Goal: Task Accomplishment & Management: Use online tool/utility

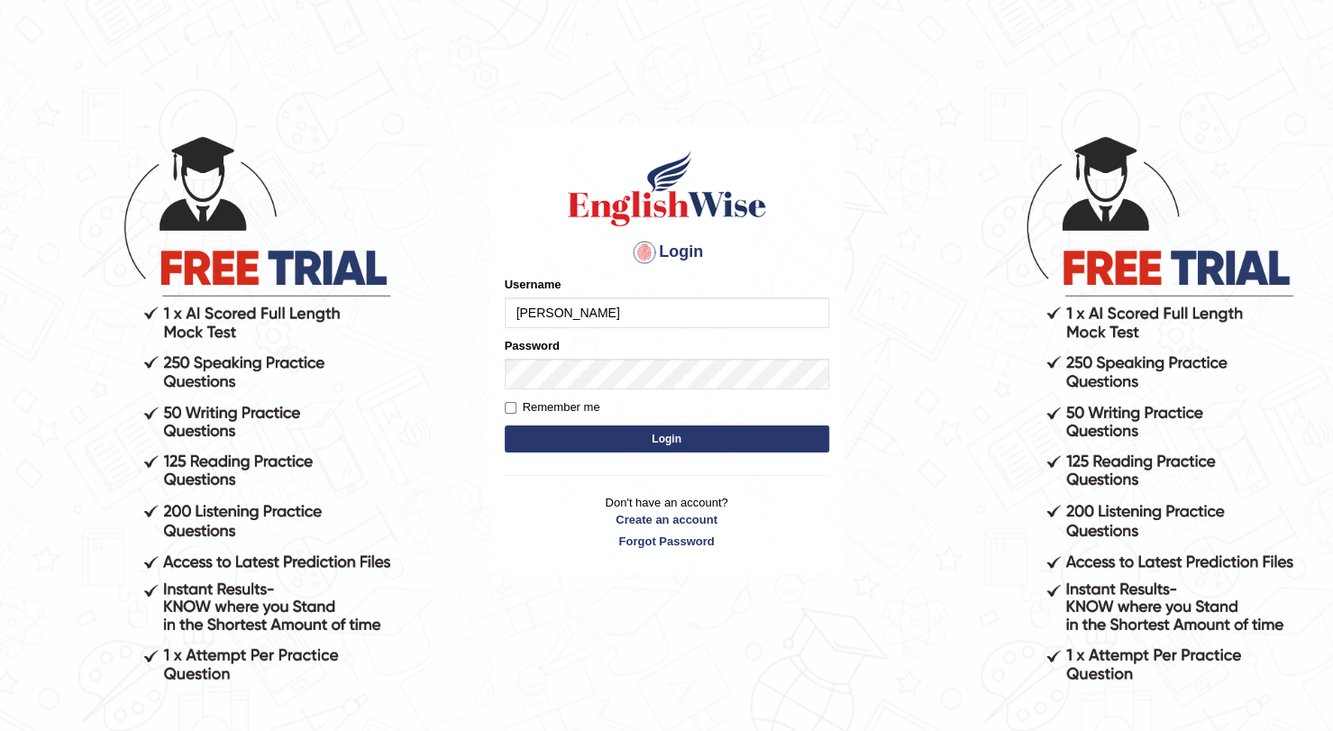
type input "Domin"
click at [505, 425] on button "Login" at bounding box center [667, 438] width 324 height 27
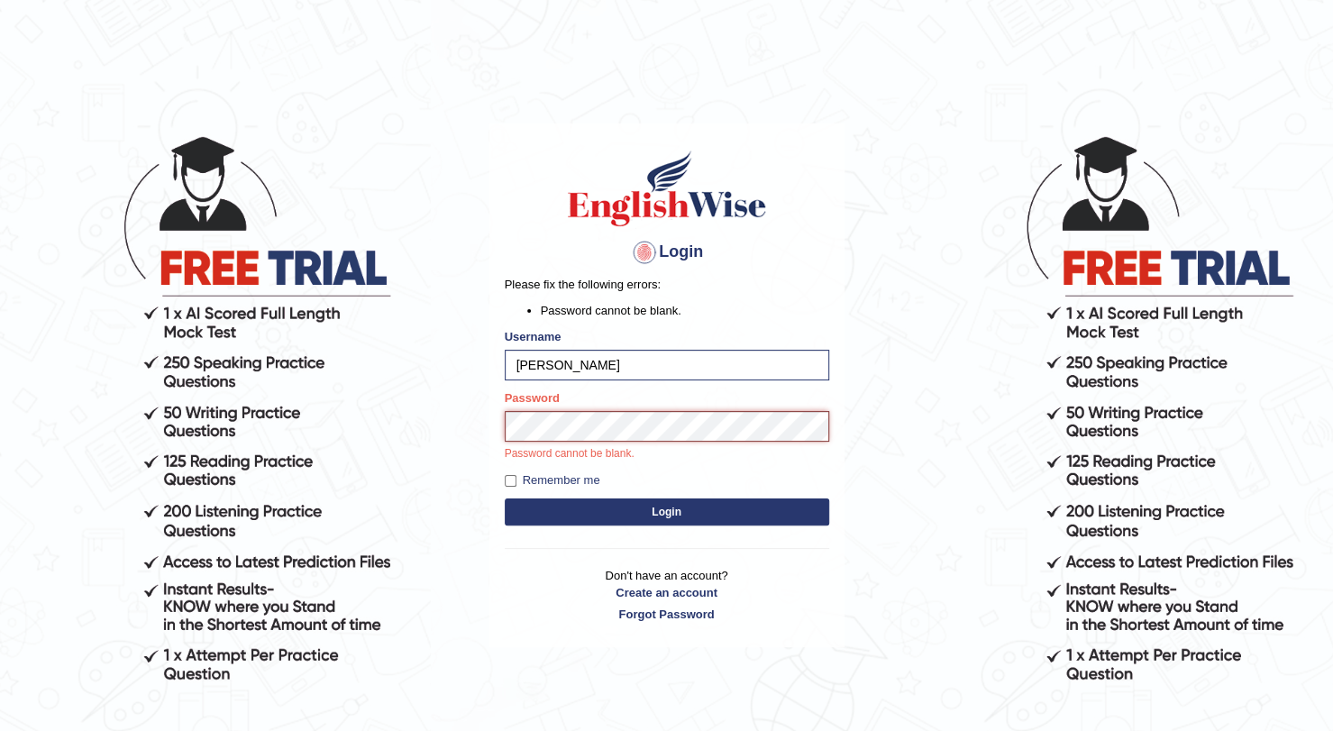
click at [505, 498] on button "Login" at bounding box center [667, 511] width 324 height 27
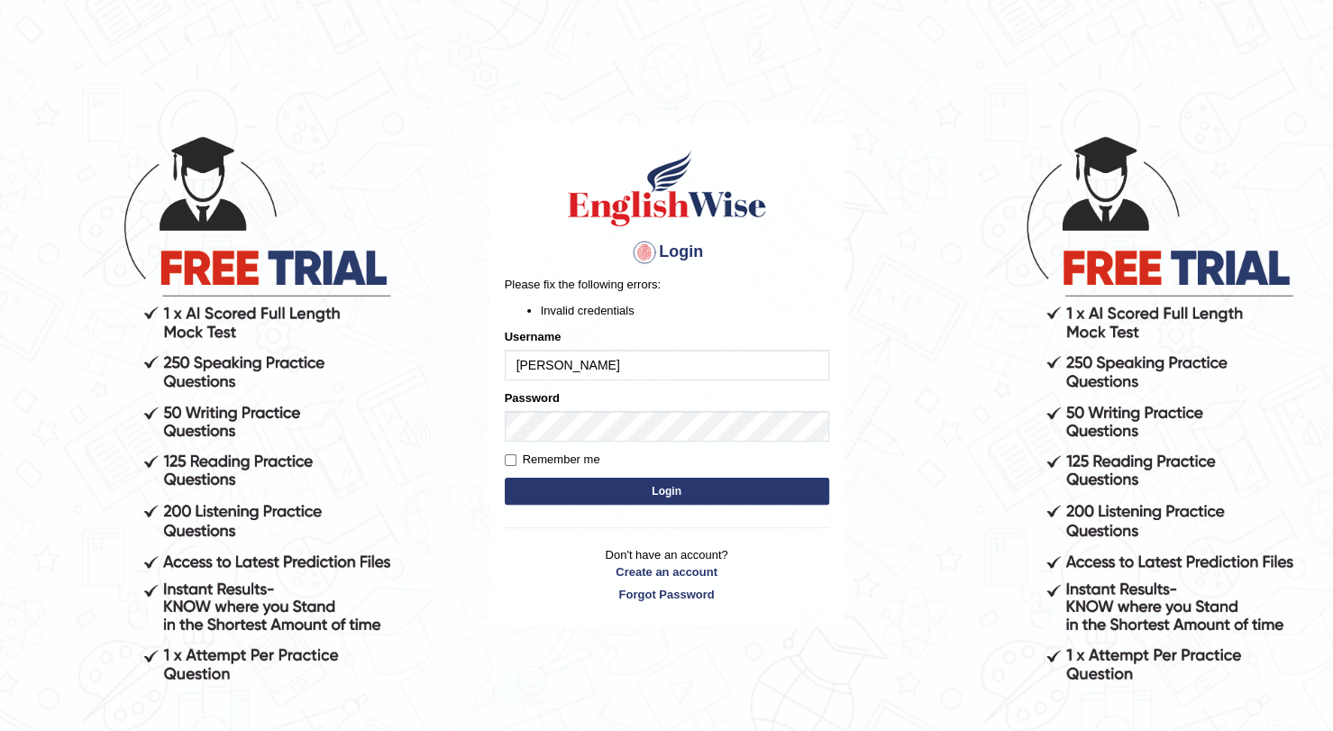
click at [582, 378] on input "Domin" at bounding box center [667, 365] width 324 height 31
type input "Domingo"
click at [559, 494] on button "Login" at bounding box center [667, 491] width 324 height 27
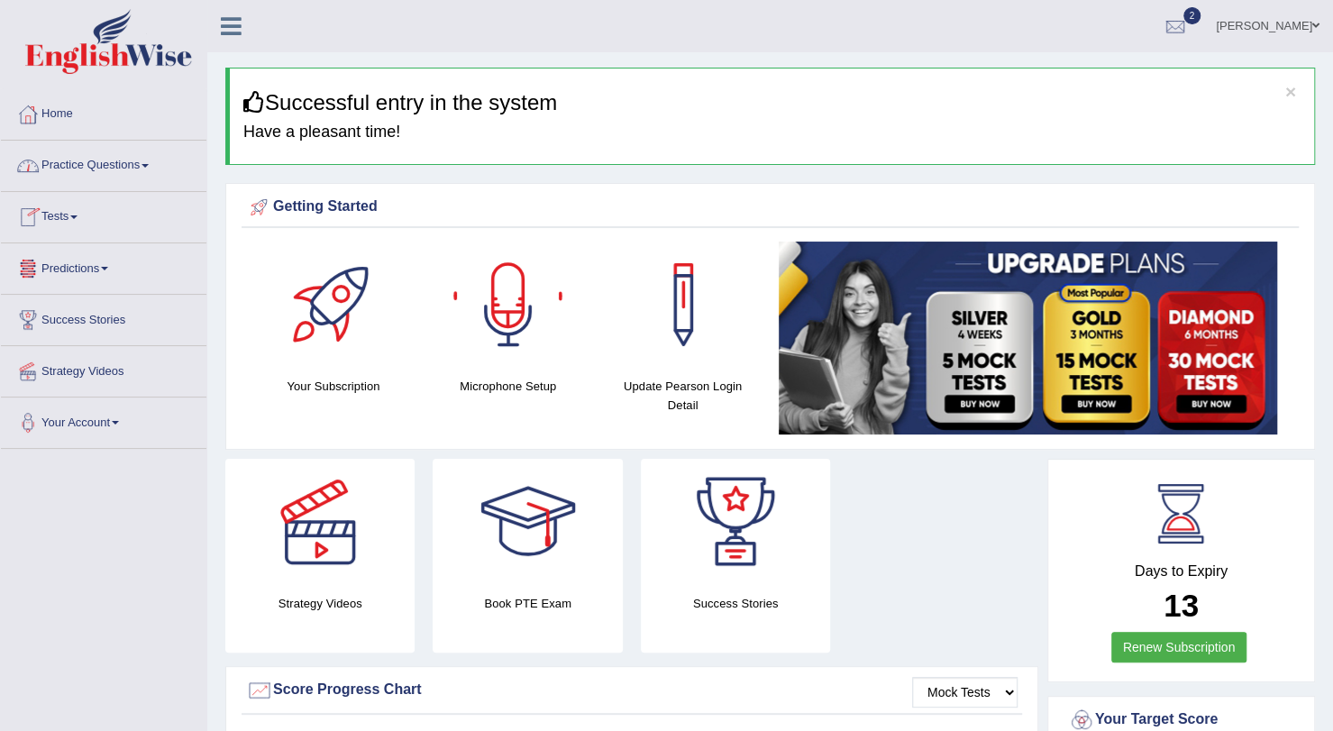
click at [112, 163] on link "Practice Questions" at bounding box center [103, 163] width 205 height 45
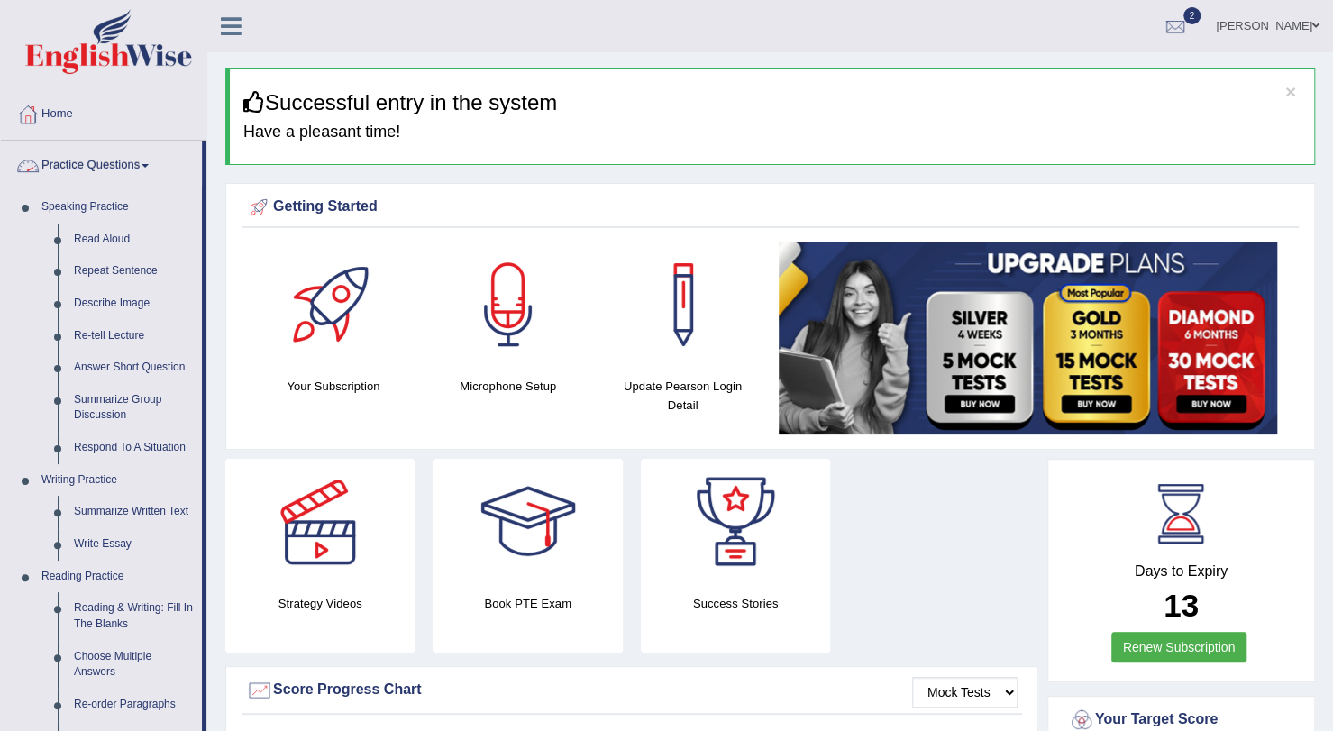
click at [108, 165] on link "Practice Questions" at bounding box center [101, 163] width 201 height 45
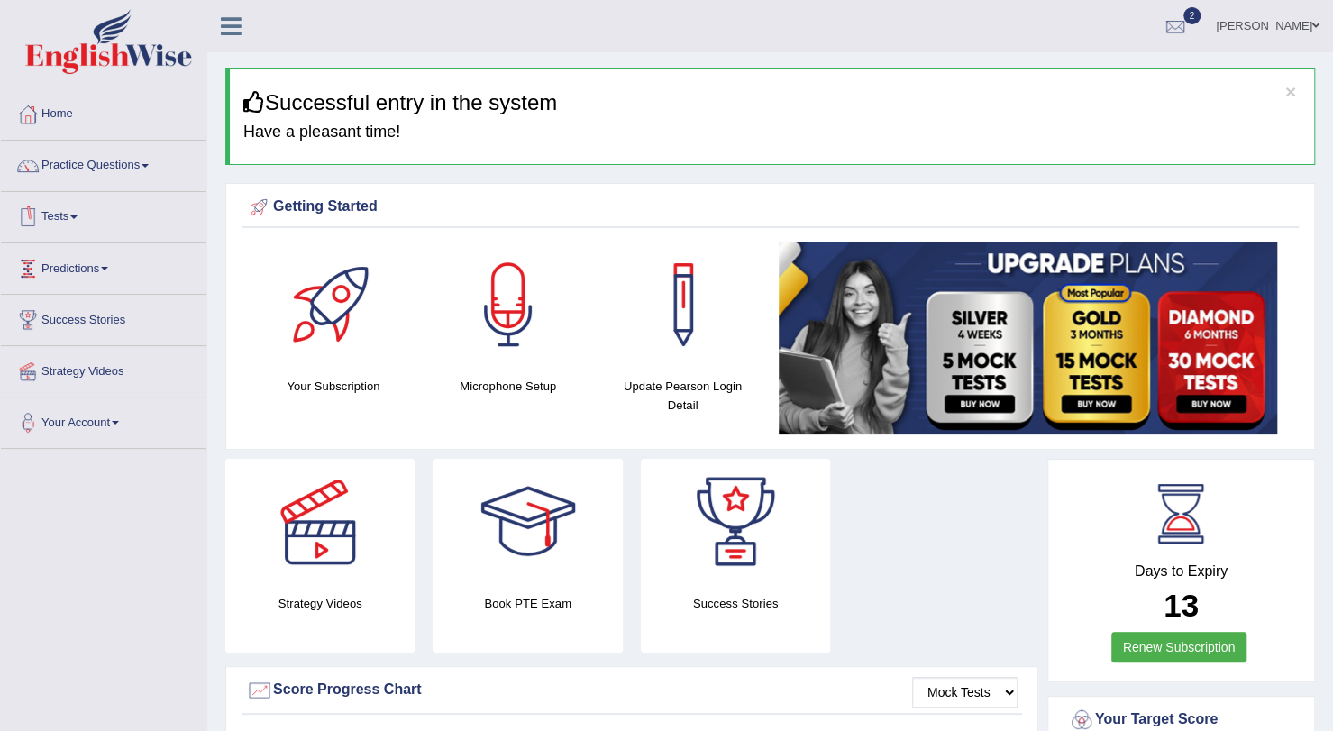
click at [68, 224] on link "Tests" at bounding box center [103, 214] width 205 height 45
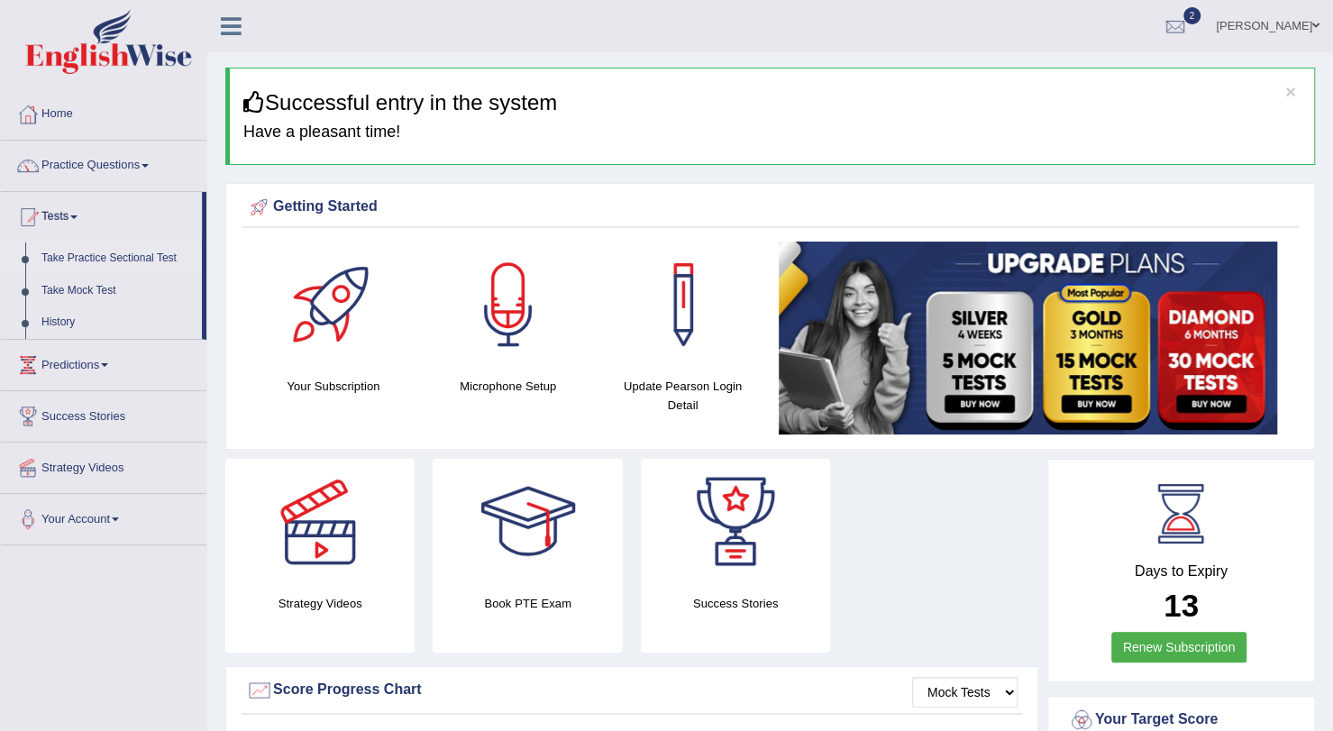
click at [105, 252] on link "Take Practice Sectional Test" at bounding box center [117, 258] width 168 height 32
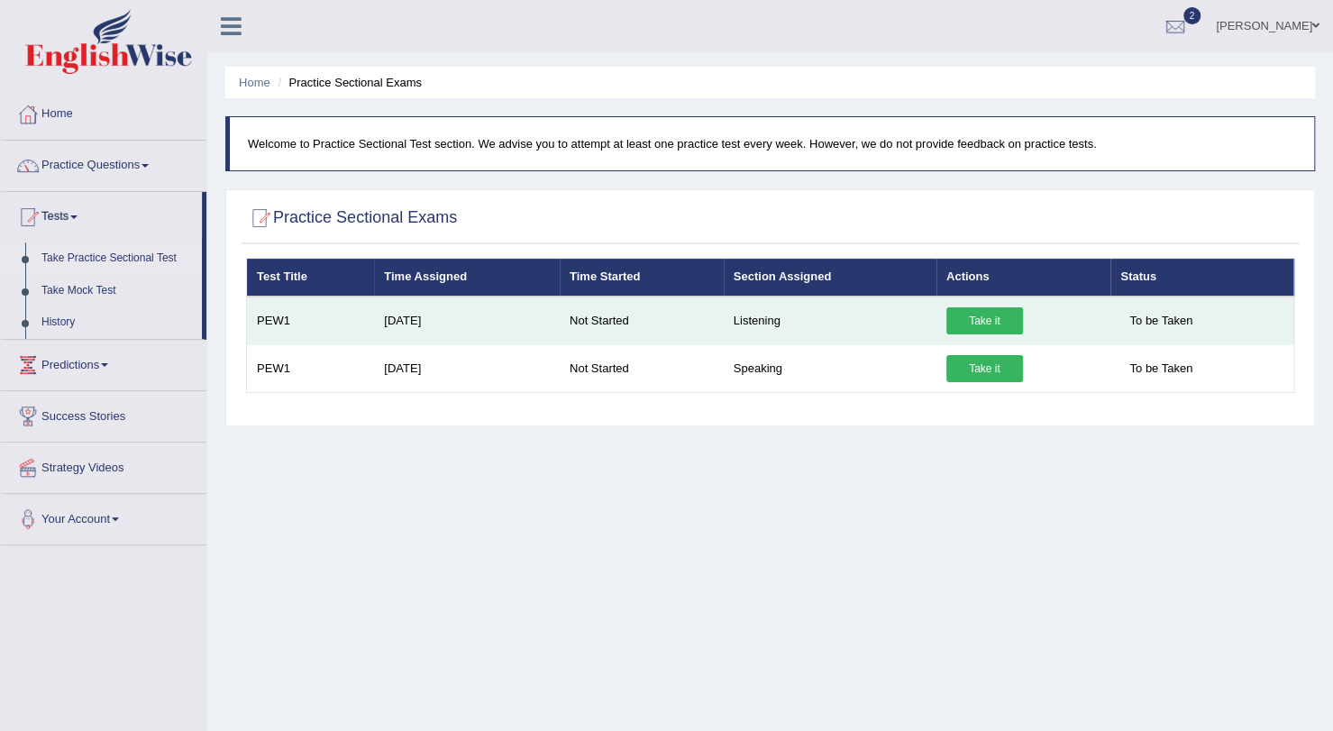
click at [987, 307] on link "Take it" at bounding box center [984, 320] width 77 height 27
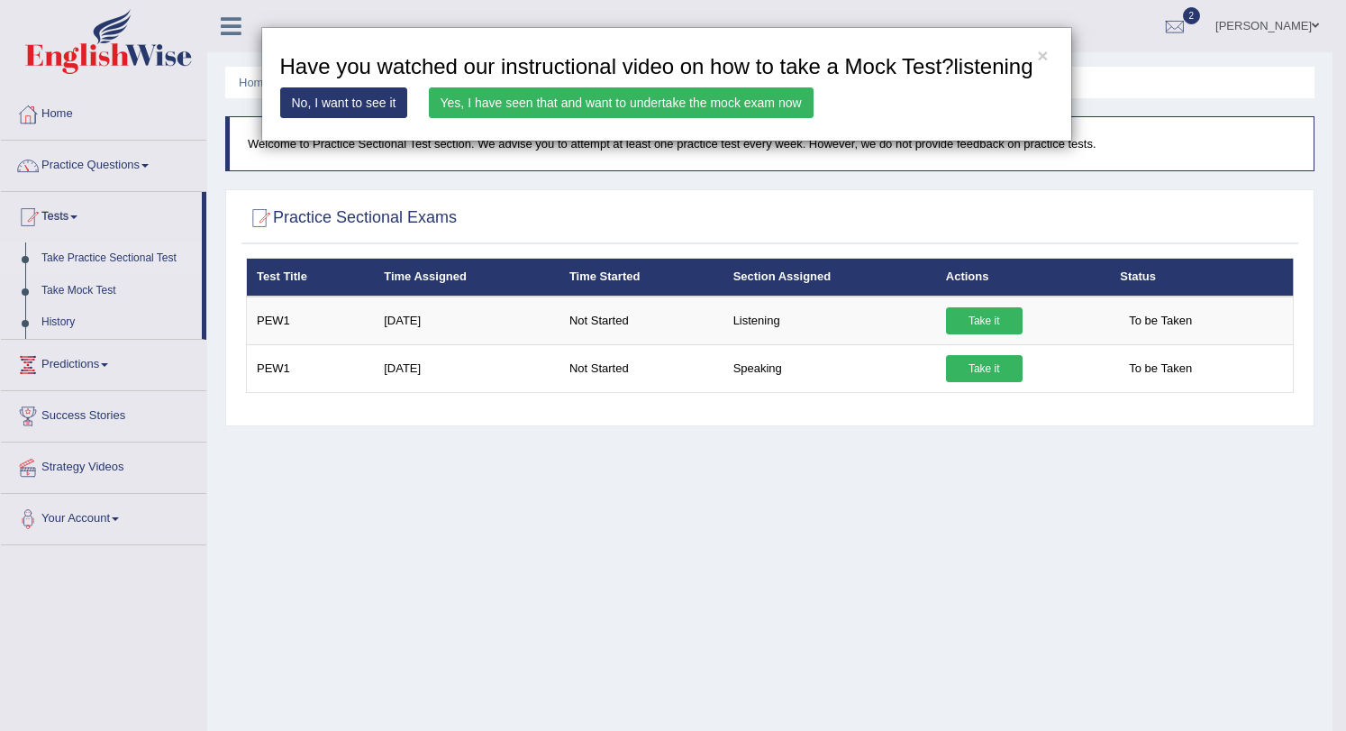
click at [460, 109] on link "Yes, I have seen that and want to undertake the mock exam now" at bounding box center [621, 102] width 385 height 31
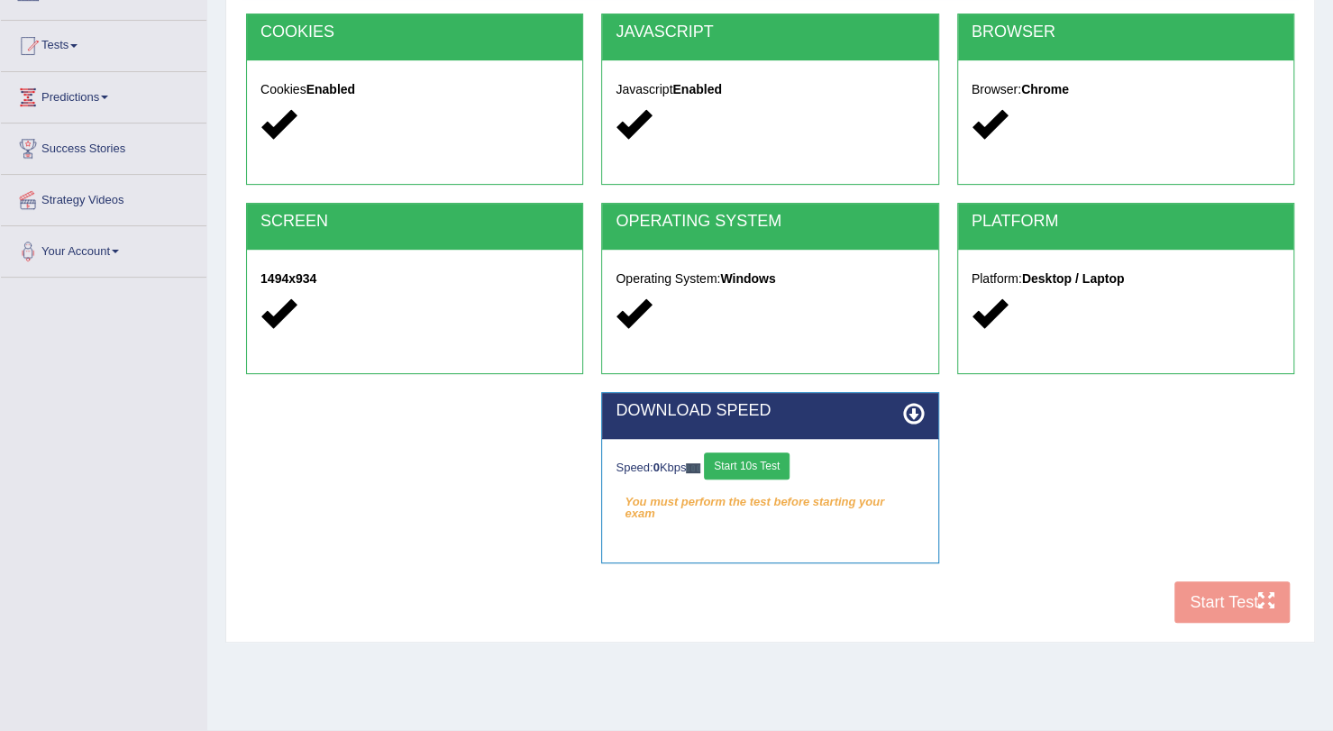
scroll to position [183, 0]
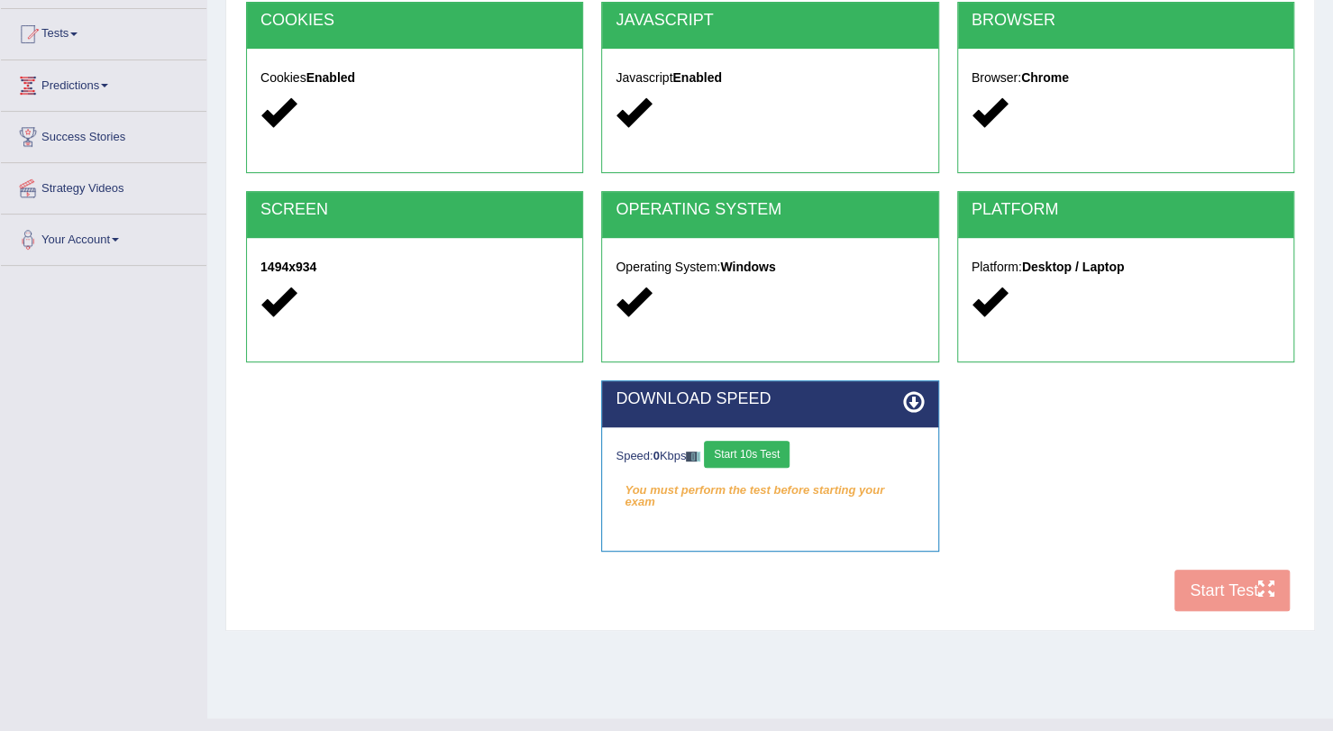
click at [763, 443] on button "Start 10s Test" at bounding box center [747, 454] width 86 height 27
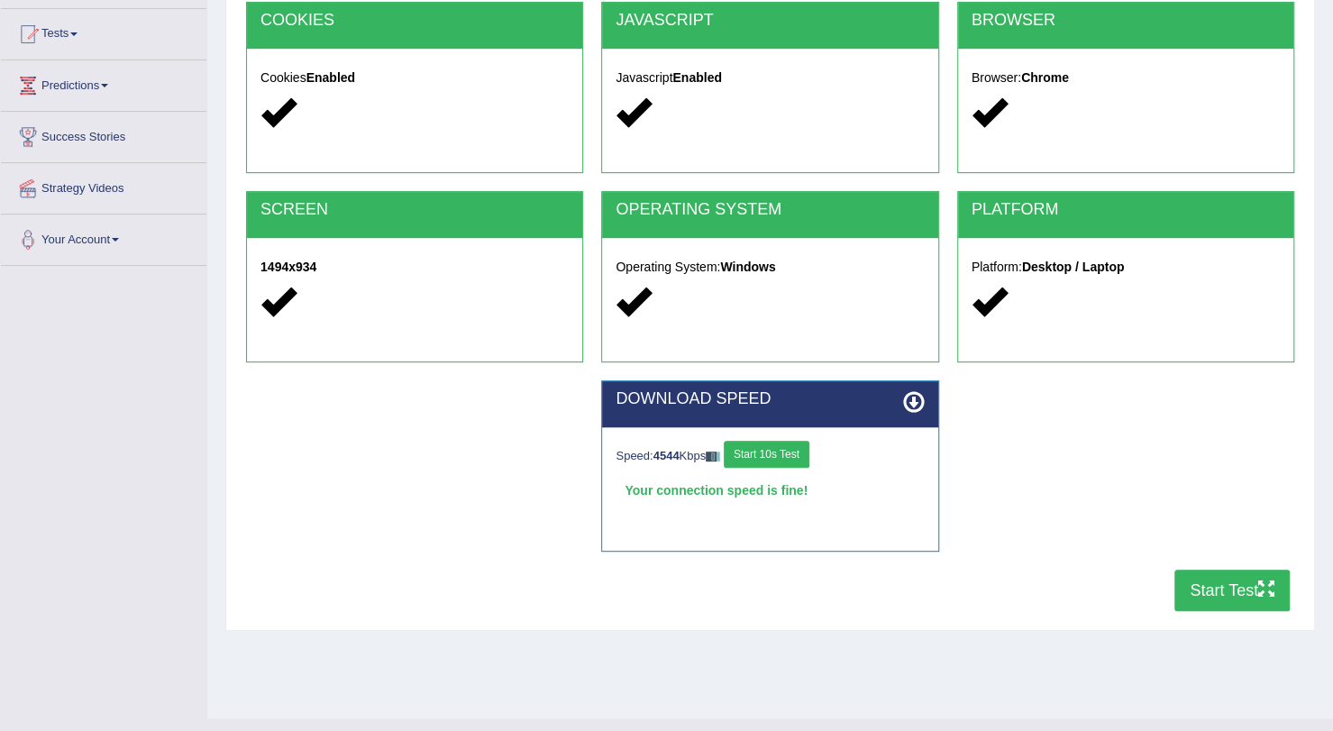
click at [1222, 587] on button "Start Test" at bounding box center [1231, 589] width 115 height 41
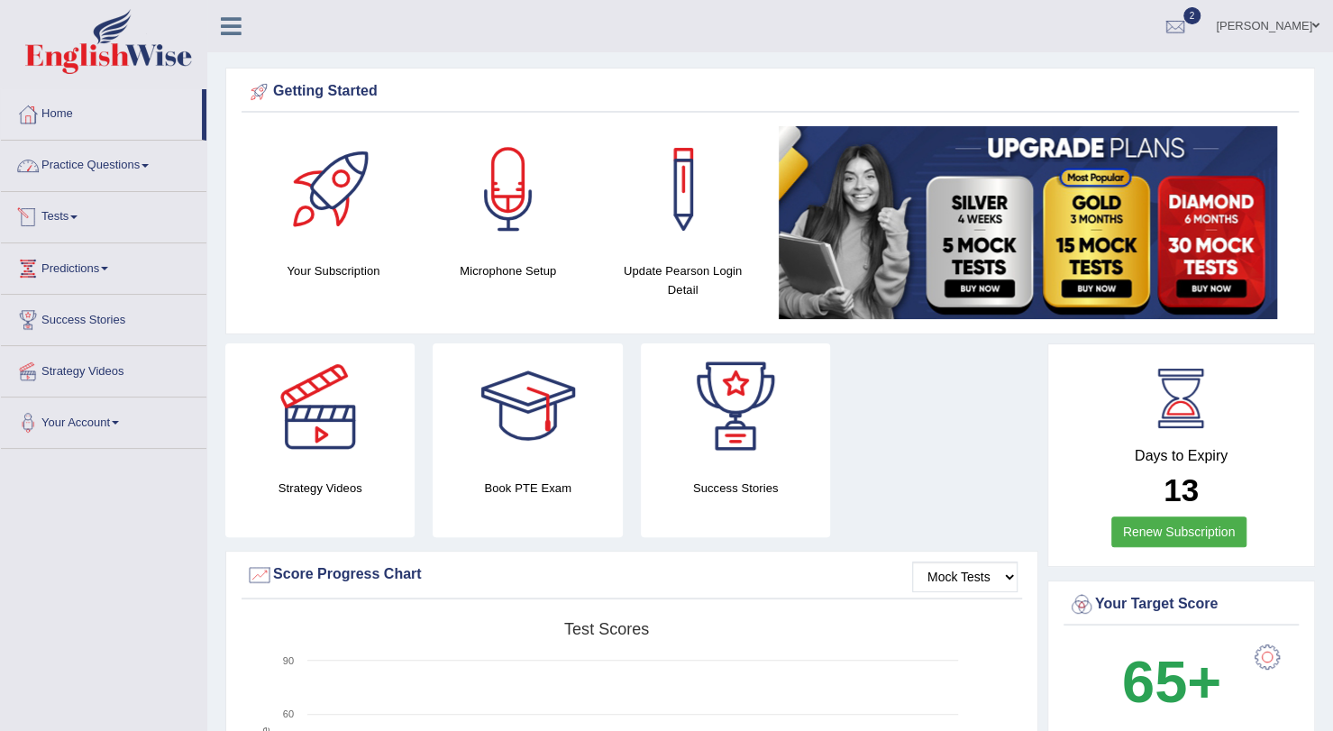
click at [67, 208] on link "Tests" at bounding box center [103, 214] width 205 height 45
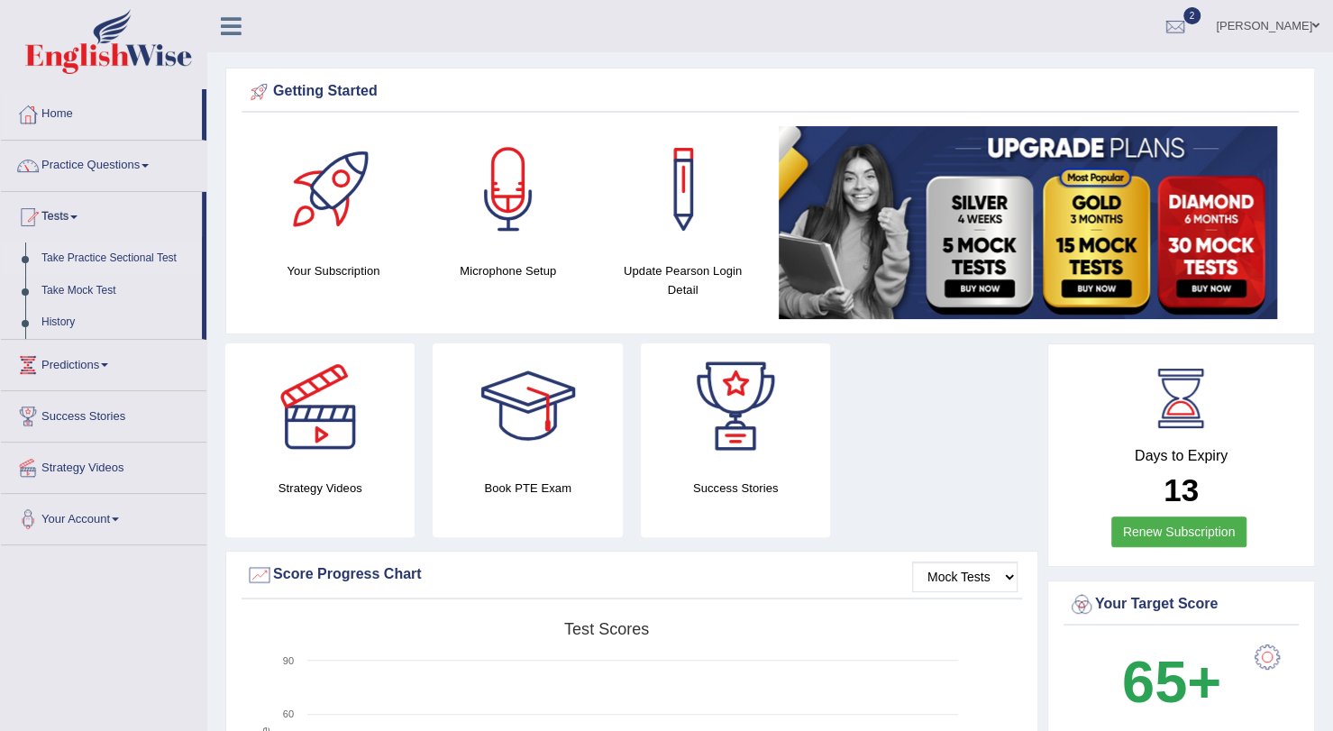
click at [79, 258] on link "Take Practice Sectional Test" at bounding box center [117, 258] width 168 height 32
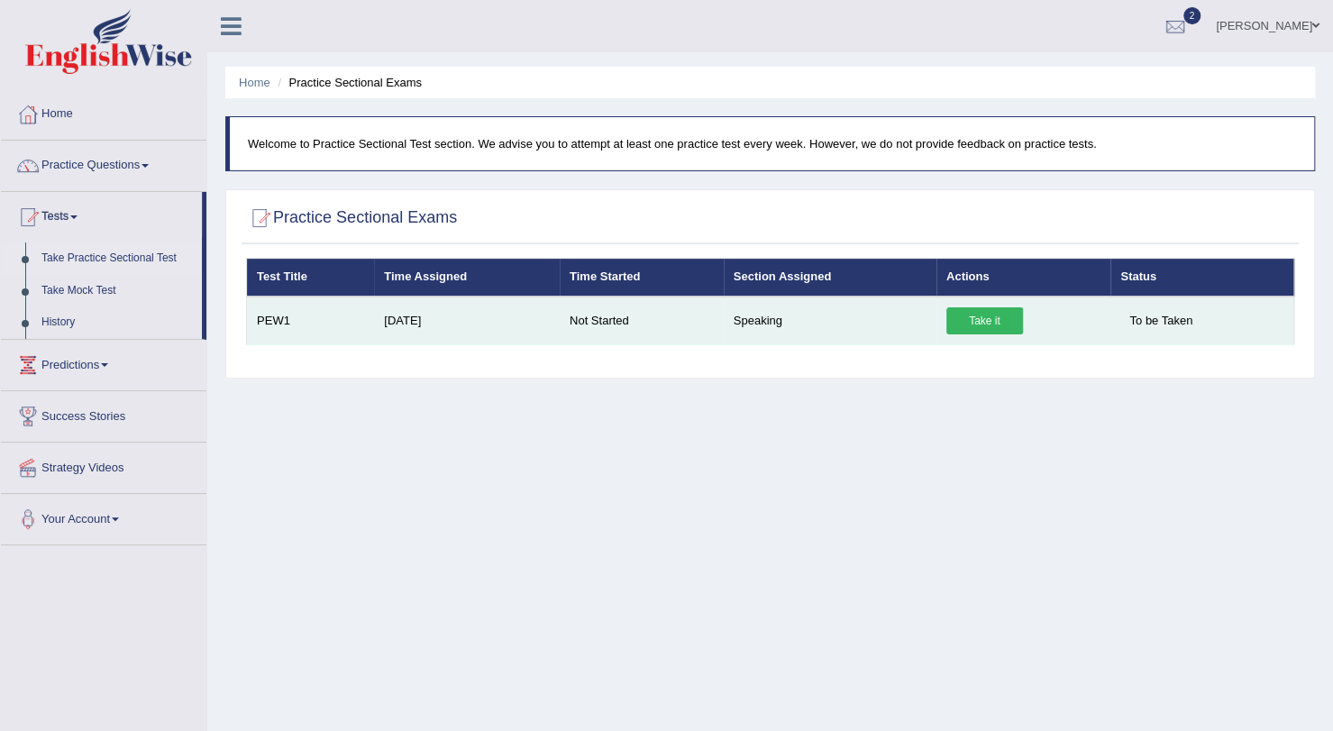
click at [994, 317] on link "Take it" at bounding box center [984, 320] width 77 height 27
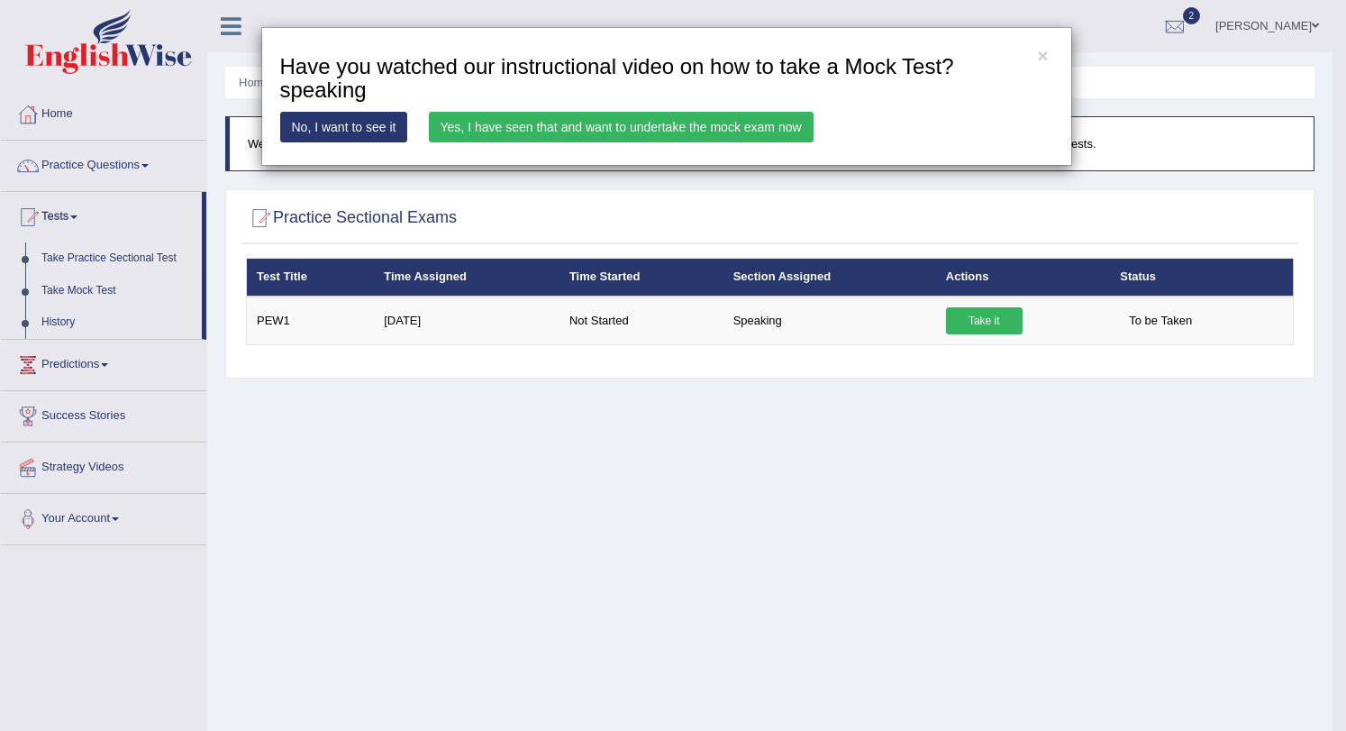
click at [773, 133] on link "Yes, I have seen that and want to undertake the mock exam now" at bounding box center [621, 127] width 385 height 31
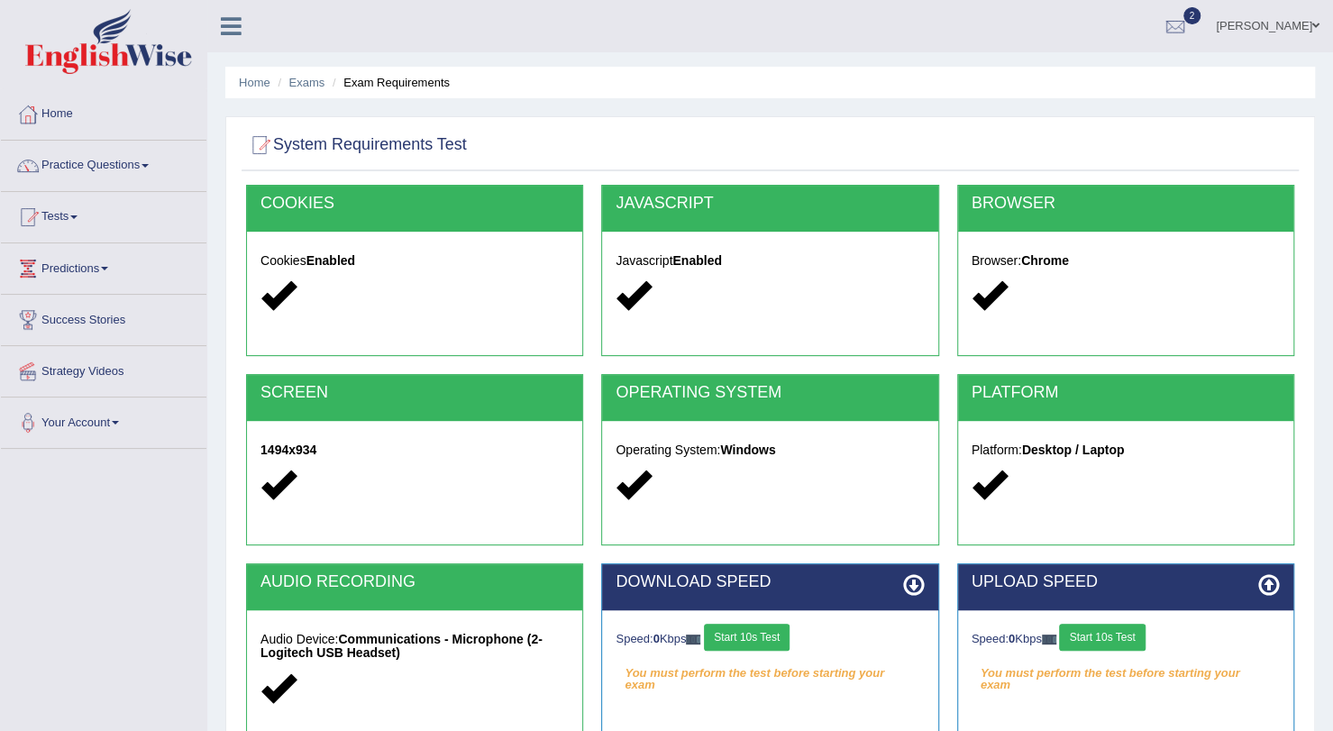
scroll to position [214, 0]
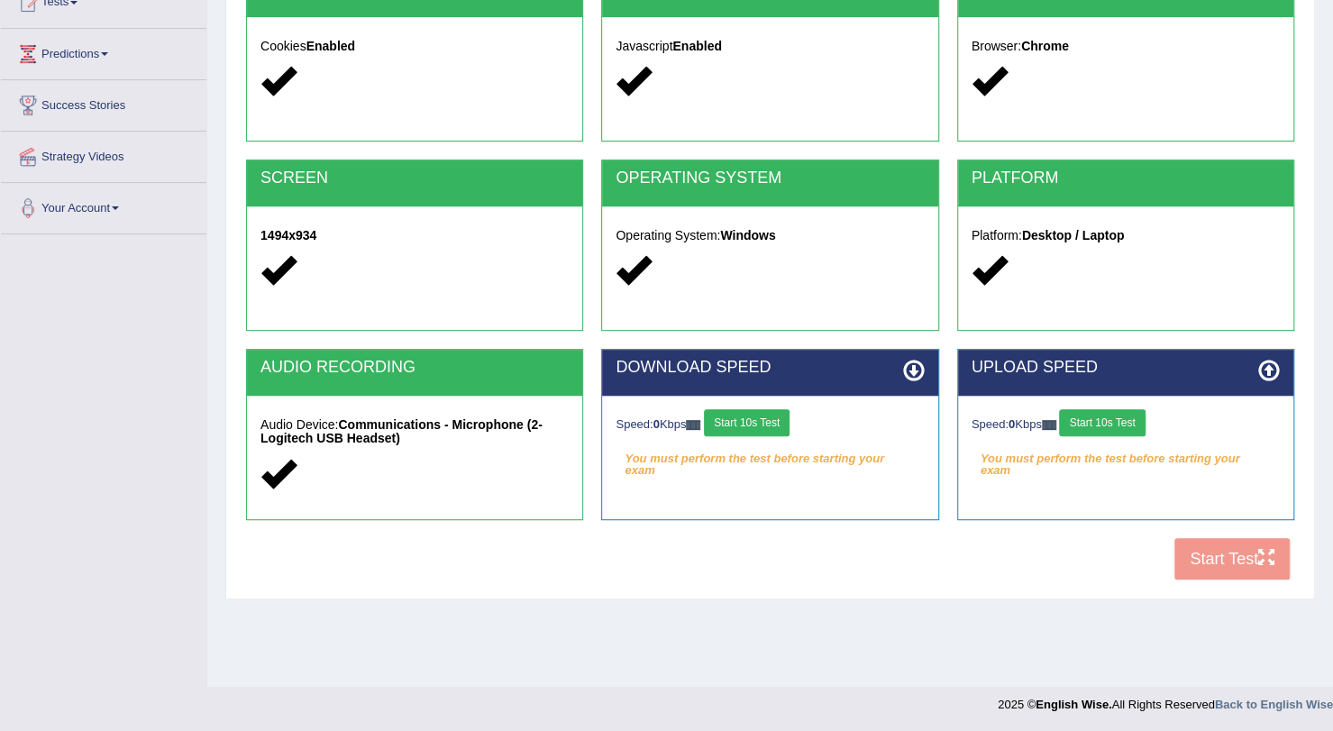
click at [750, 419] on button "Start 10s Test" at bounding box center [747, 422] width 86 height 27
click at [1092, 421] on button "Start 10s Test" at bounding box center [1102, 422] width 86 height 27
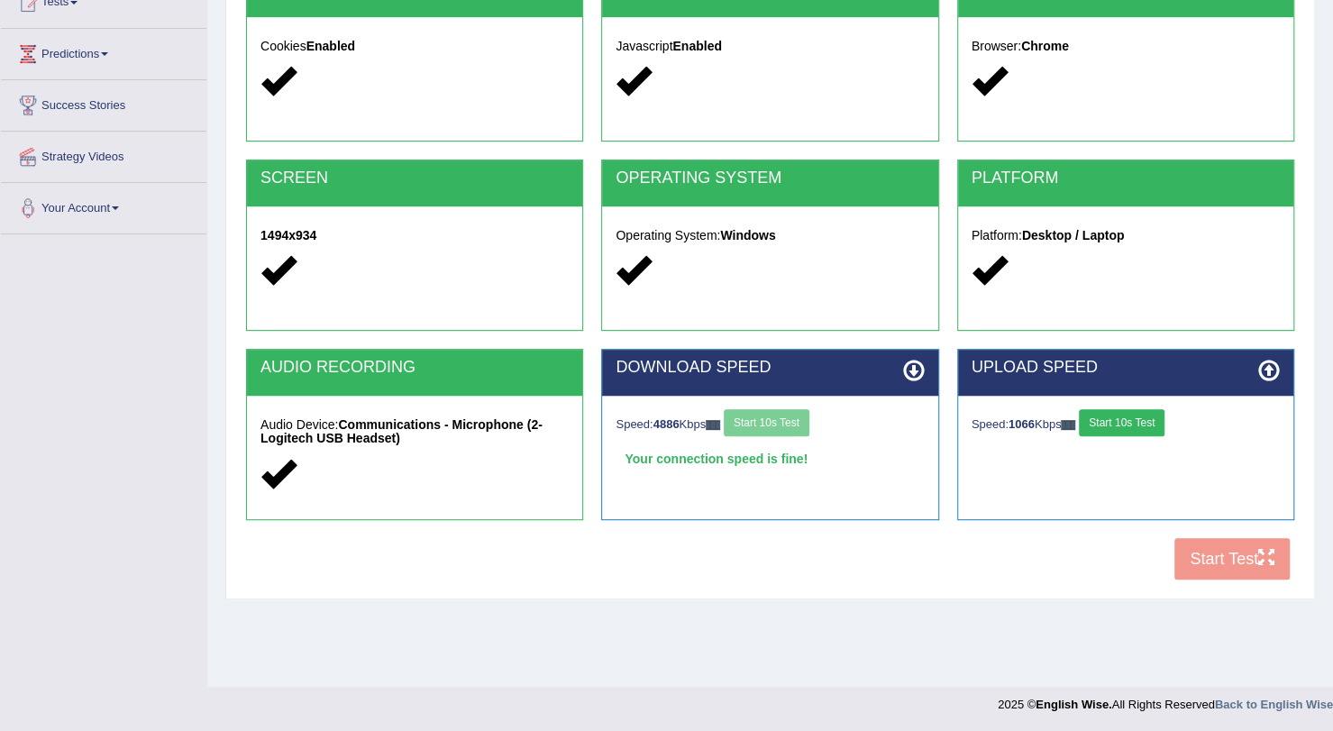
click at [1135, 425] on button "Start 10s Test" at bounding box center [1121, 422] width 86 height 27
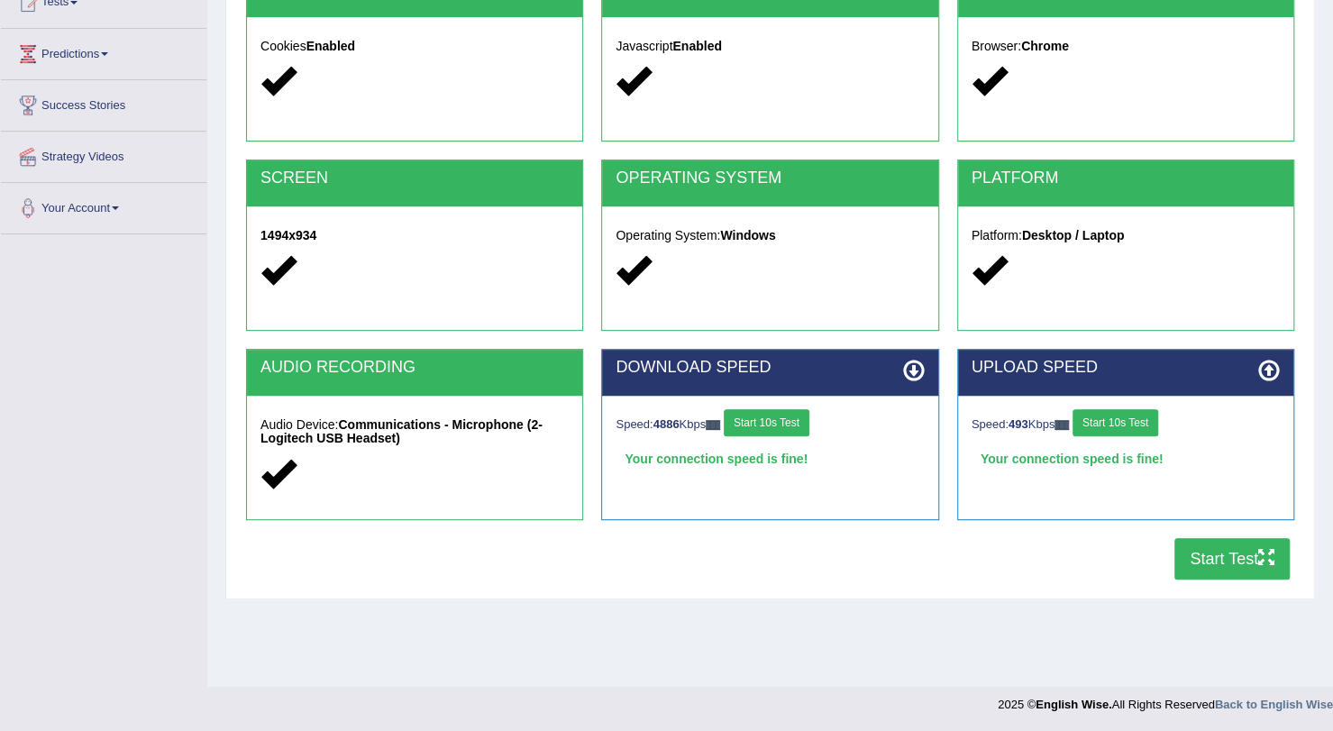
click at [1229, 561] on button "Start Test" at bounding box center [1231, 558] width 115 height 41
